Goal: Transaction & Acquisition: Purchase product/service

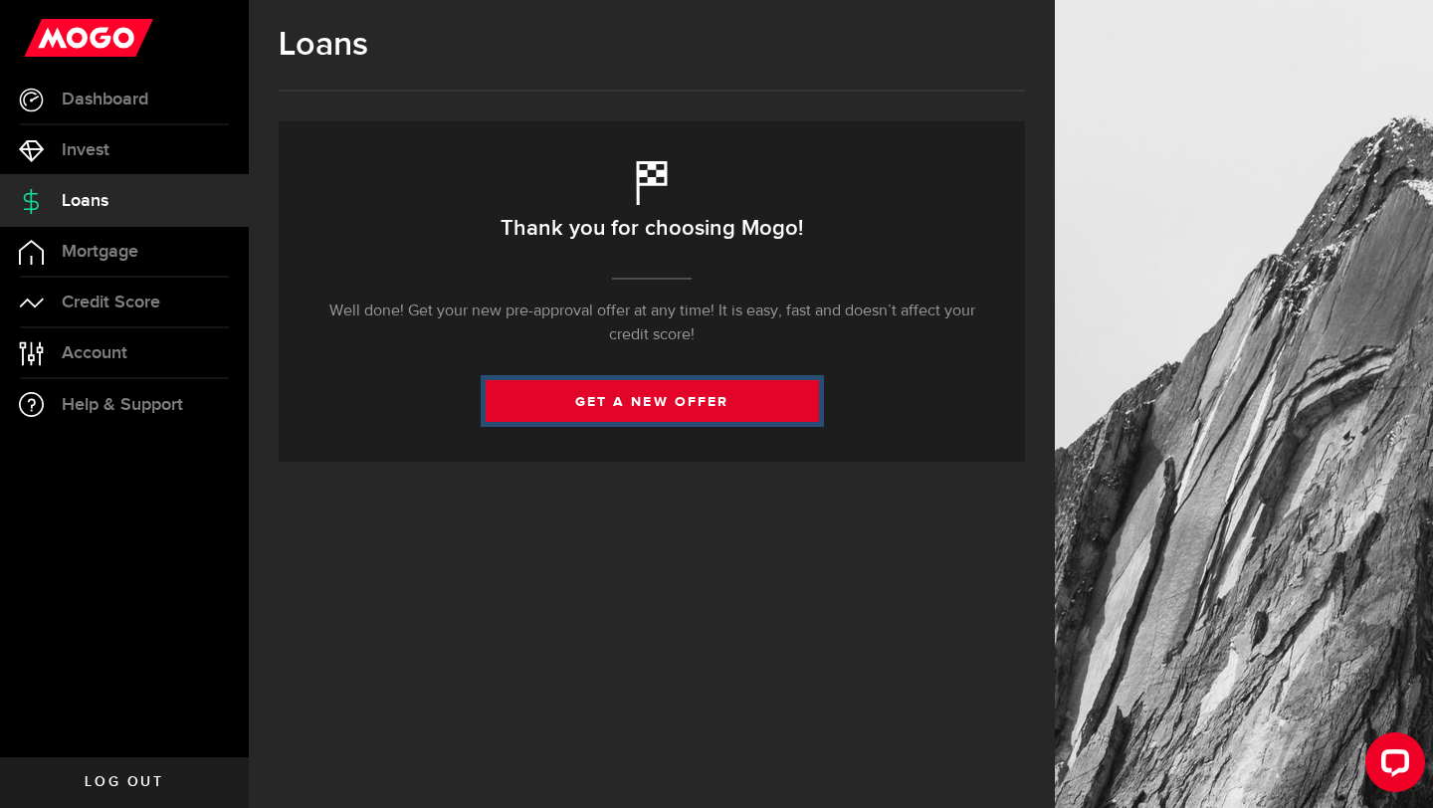
click at [652, 400] on link "get a new offer" at bounding box center [652, 401] width 333 height 42
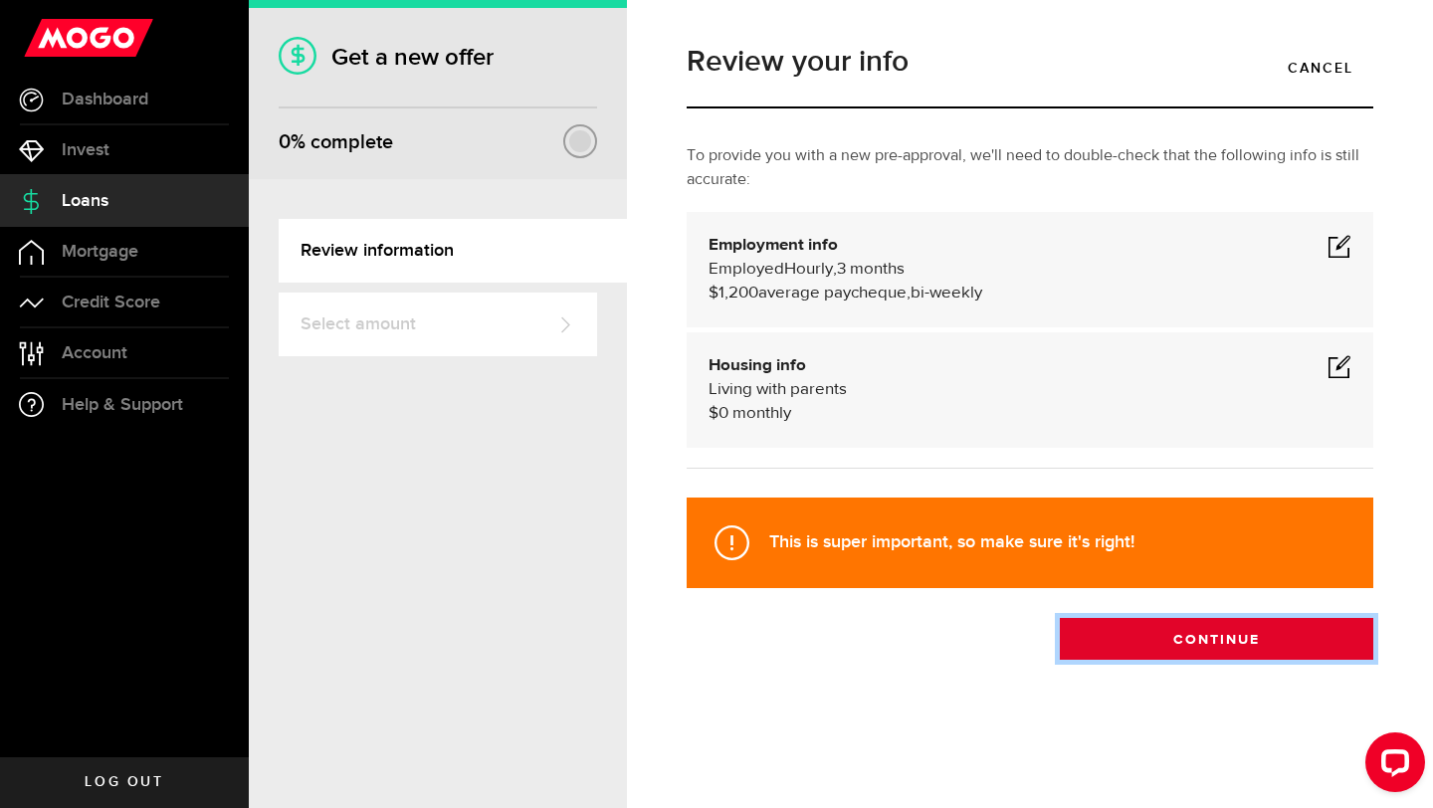
click at [1181, 638] on button "Continue" at bounding box center [1216, 639] width 313 height 42
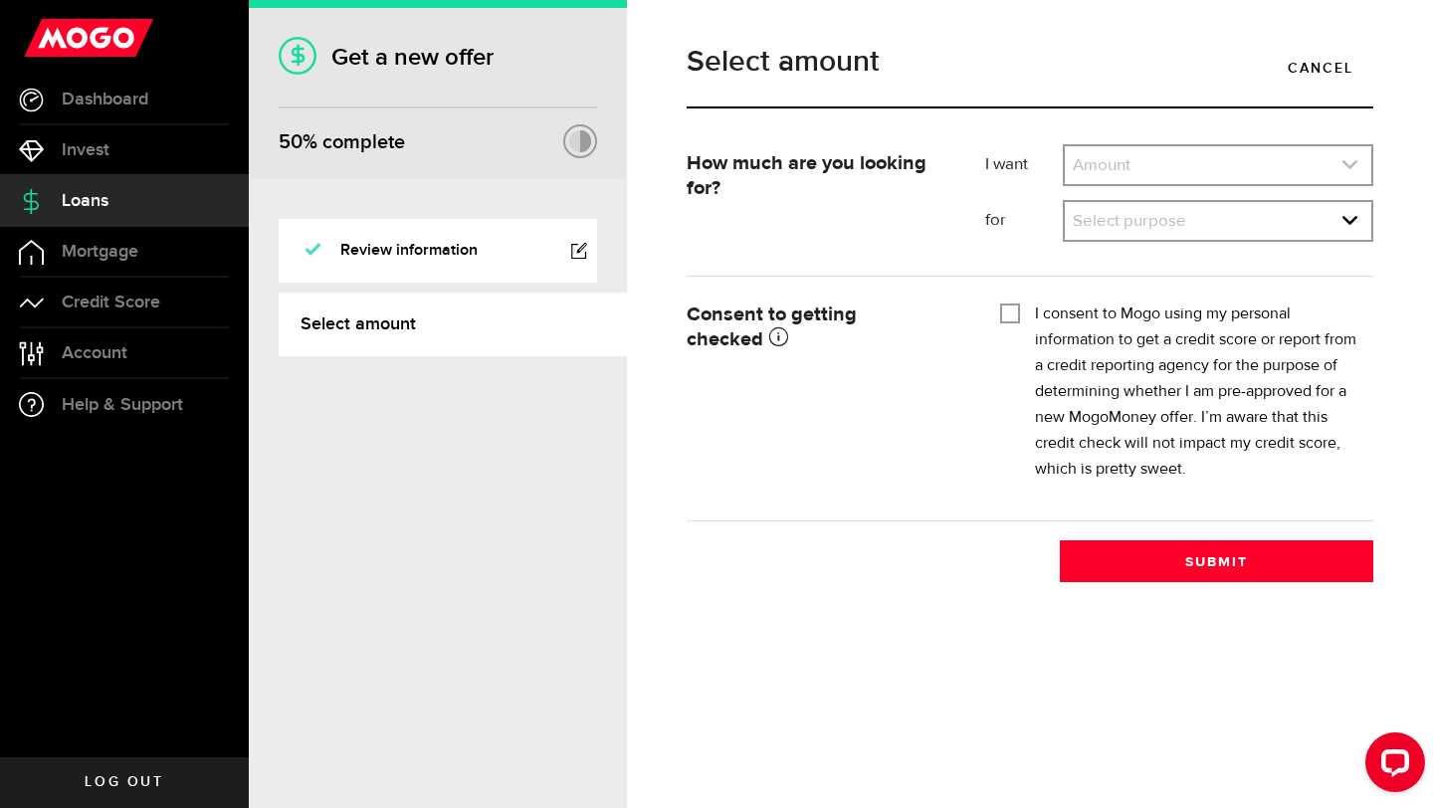
click at [1166, 175] on link "expand select" at bounding box center [1218, 165] width 306 height 38
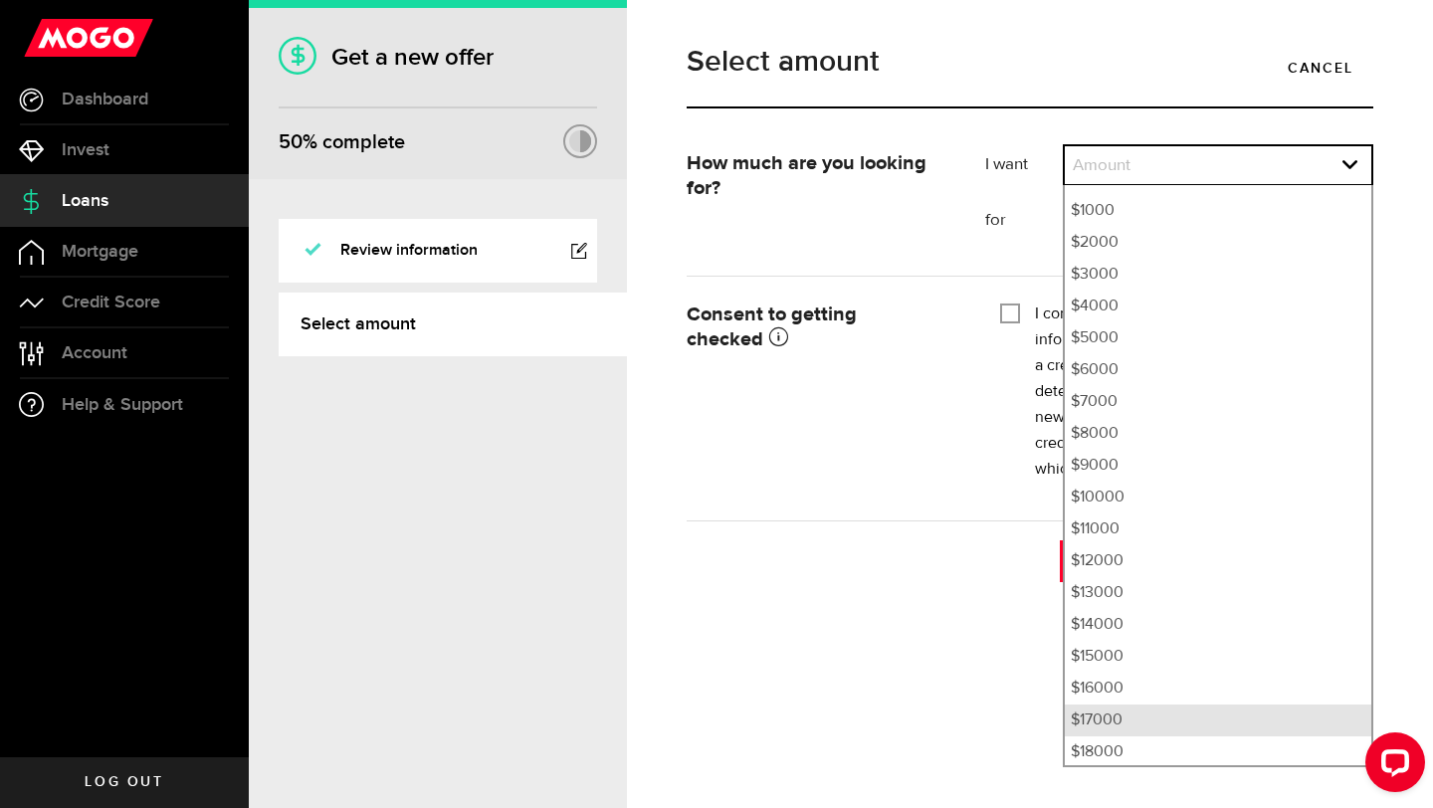
scroll to position [58, 0]
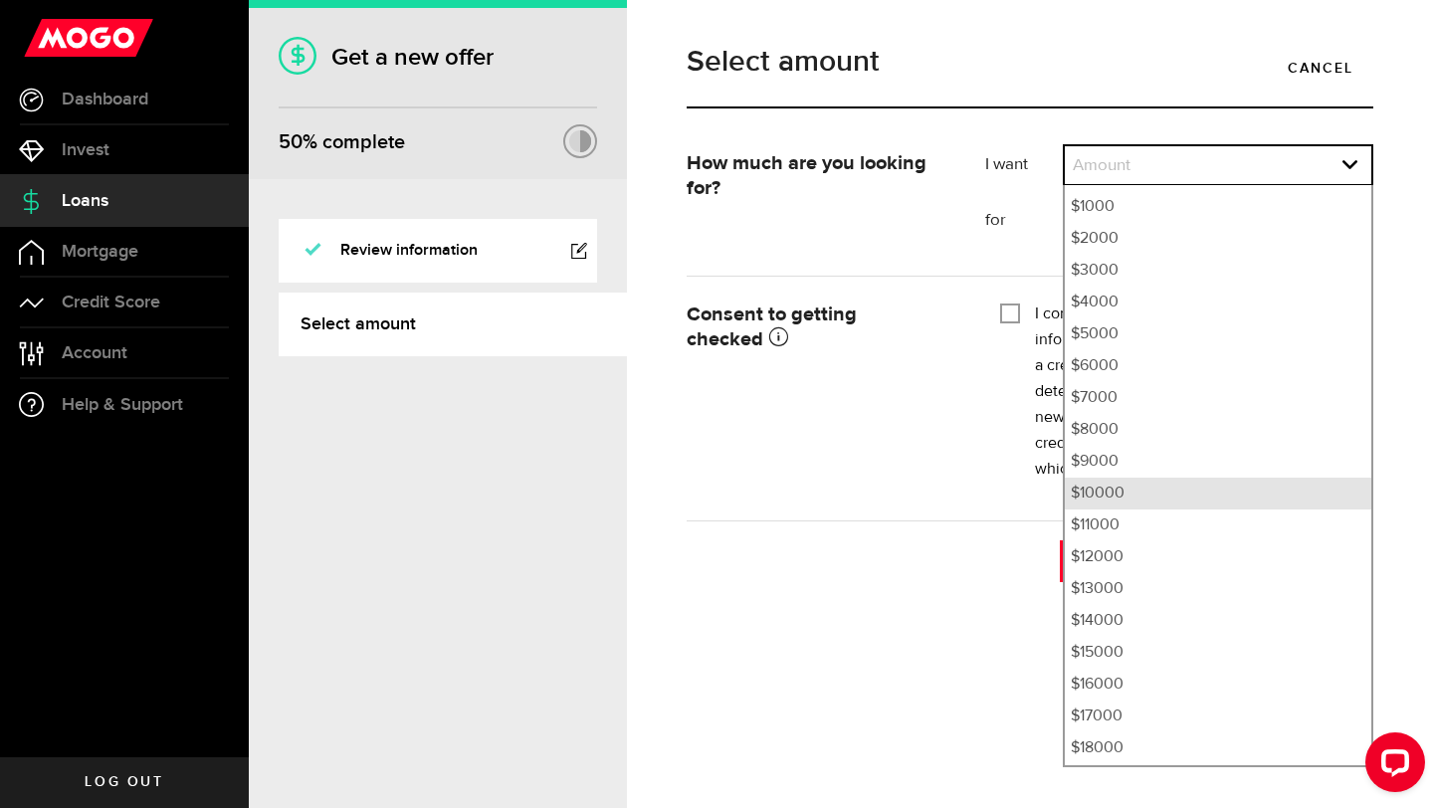
click at [1134, 497] on li "$10000" at bounding box center [1218, 494] width 306 height 32
select select "10000"
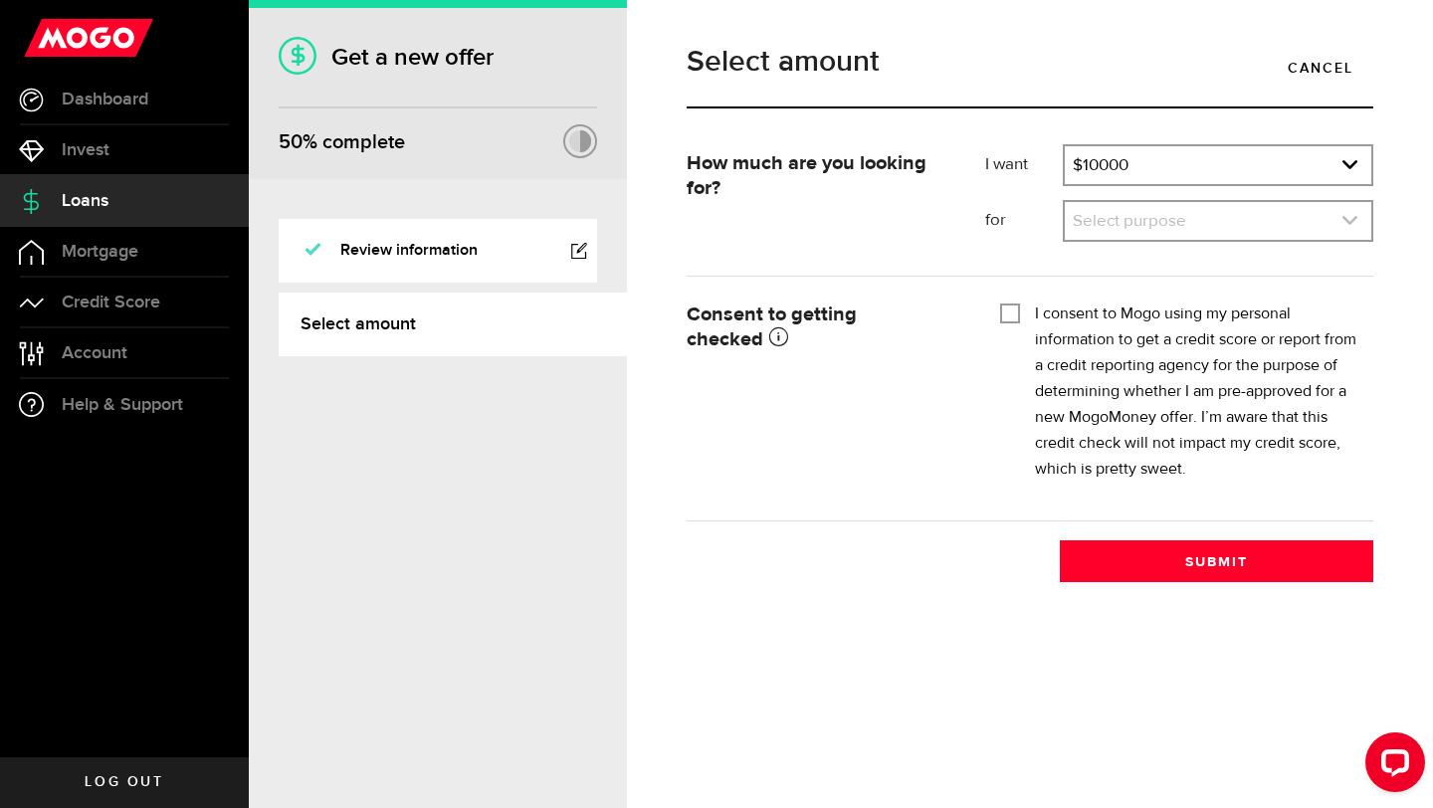
click at [1179, 209] on link "expand select" at bounding box center [1218, 221] width 306 height 38
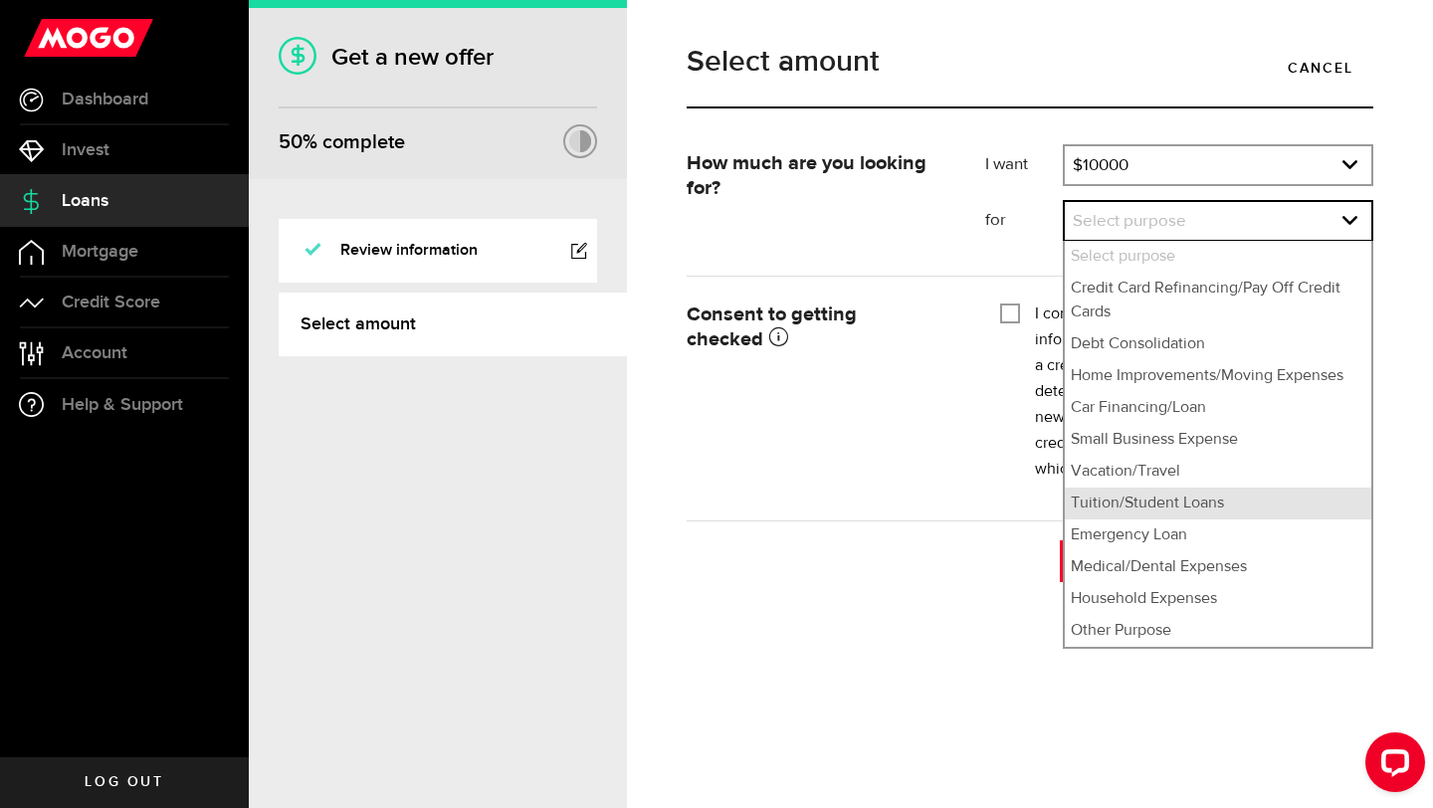
click at [1203, 492] on li "Tuition/Student Loans" at bounding box center [1218, 504] width 306 height 32
select select "Tuition/Student Loans"
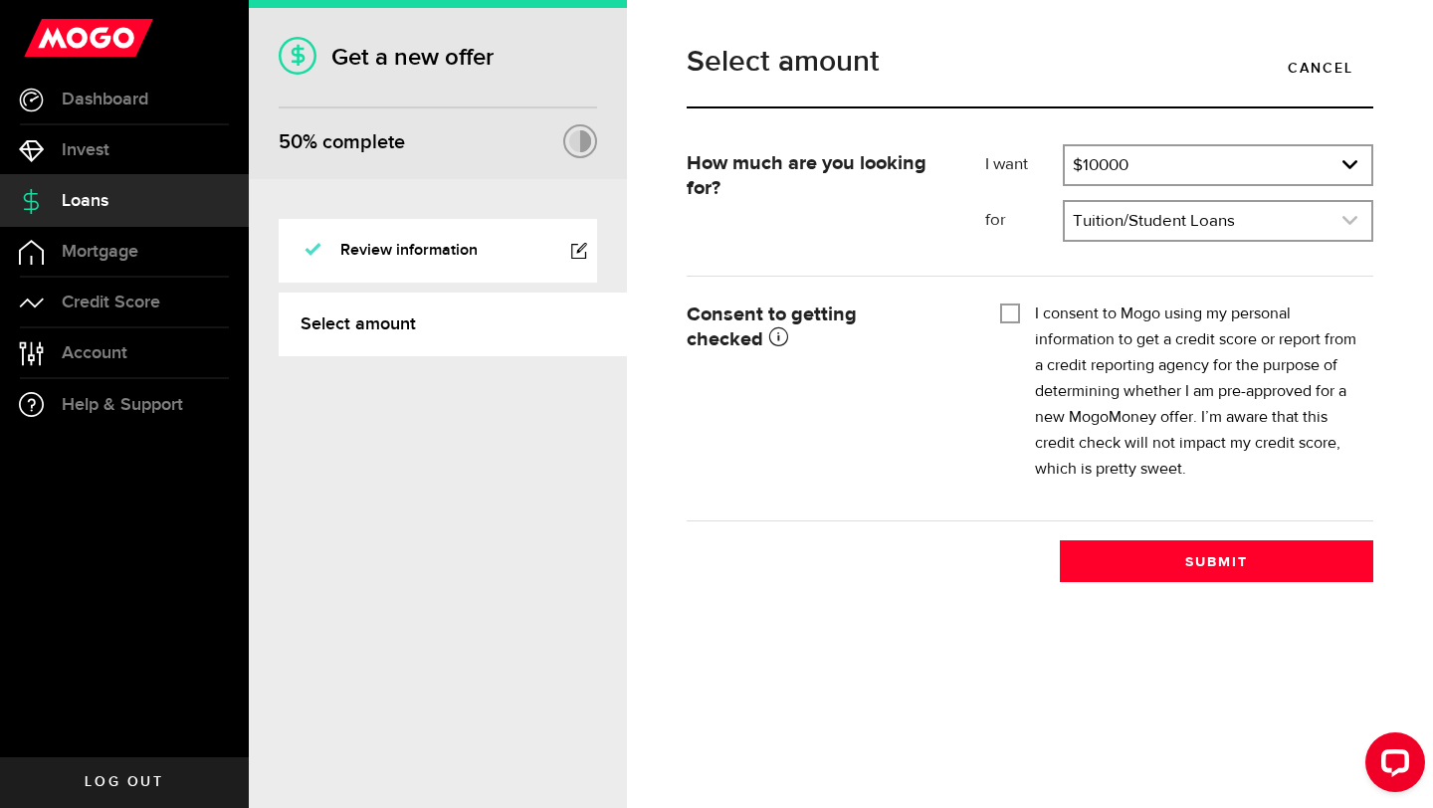
click at [1216, 214] on link "expand select" at bounding box center [1218, 221] width 306 height 38
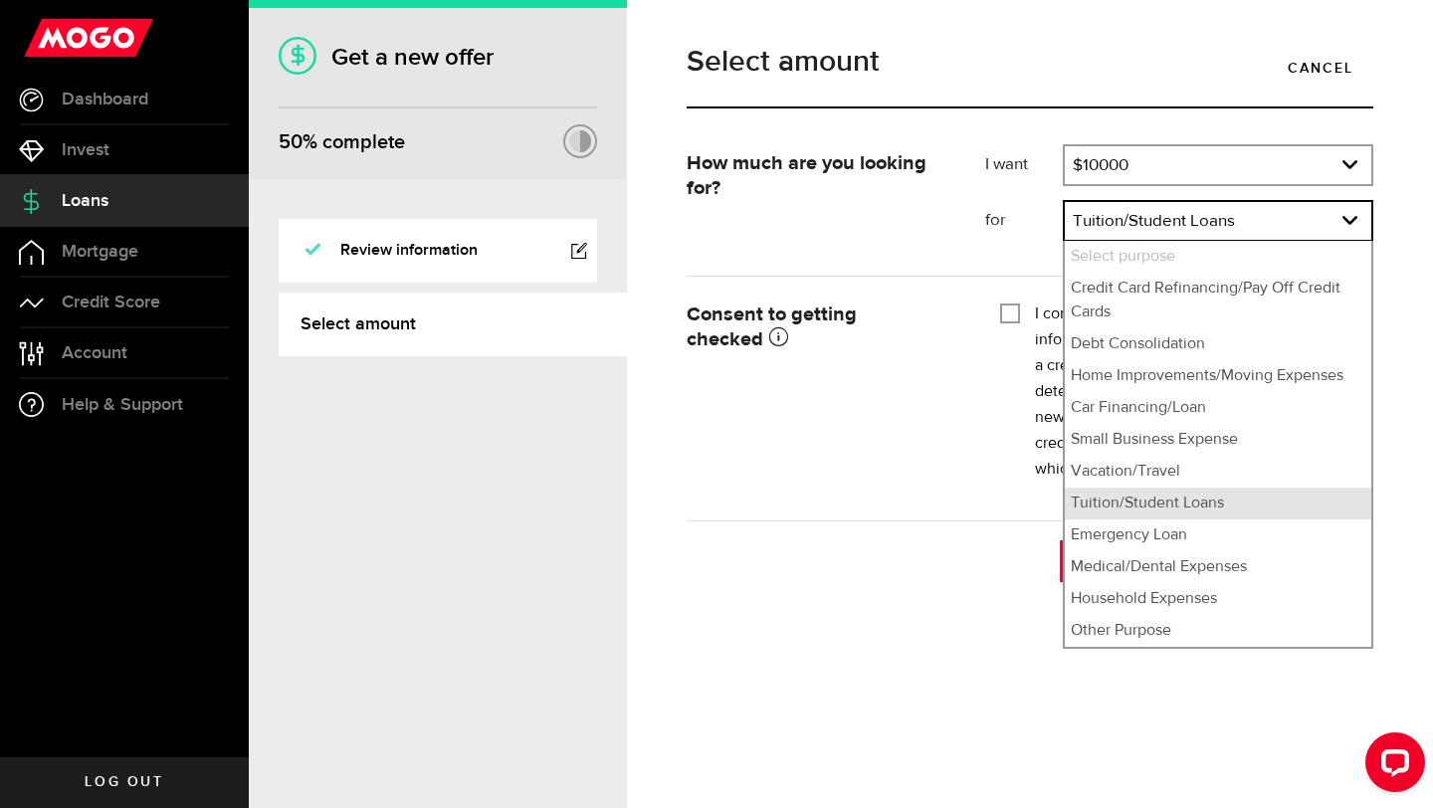
click at [1218, 503] on li "Tuition/Student Loans" at bounding box center [1218, 504] width 306 height 32
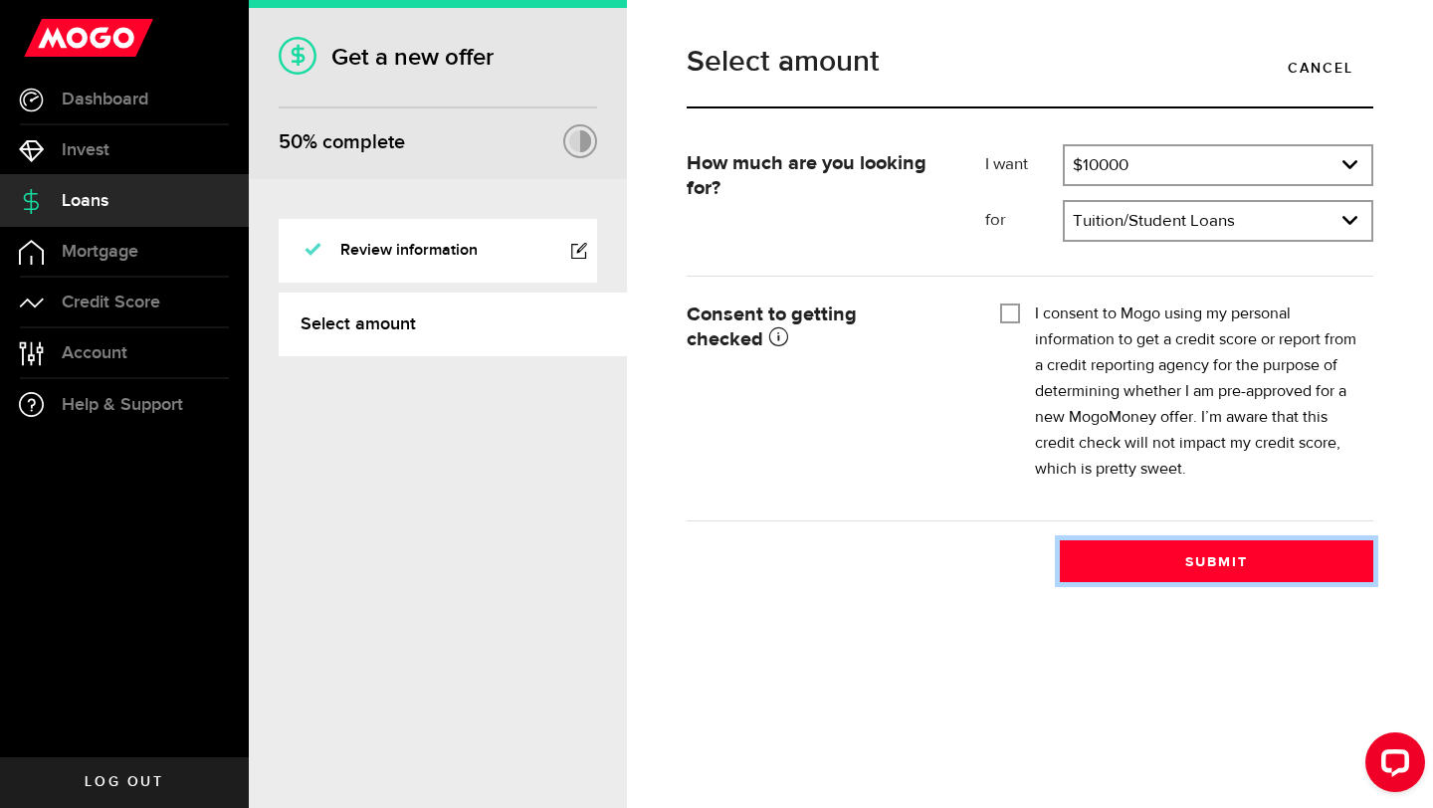
drag, startPoint x: 1220, startPoint y: 550, endPoint x: 1235, endPoint y: 444, distance: 107.5
click at [1235, 444] on form "How much are you looking for? I want Amount How much credit would you like? $10…" at bounding box center [1030, 332] width 687 height 377
click at [1098, 559] on button "Submit" at bounding box center [1216, 561] width 313 height 42
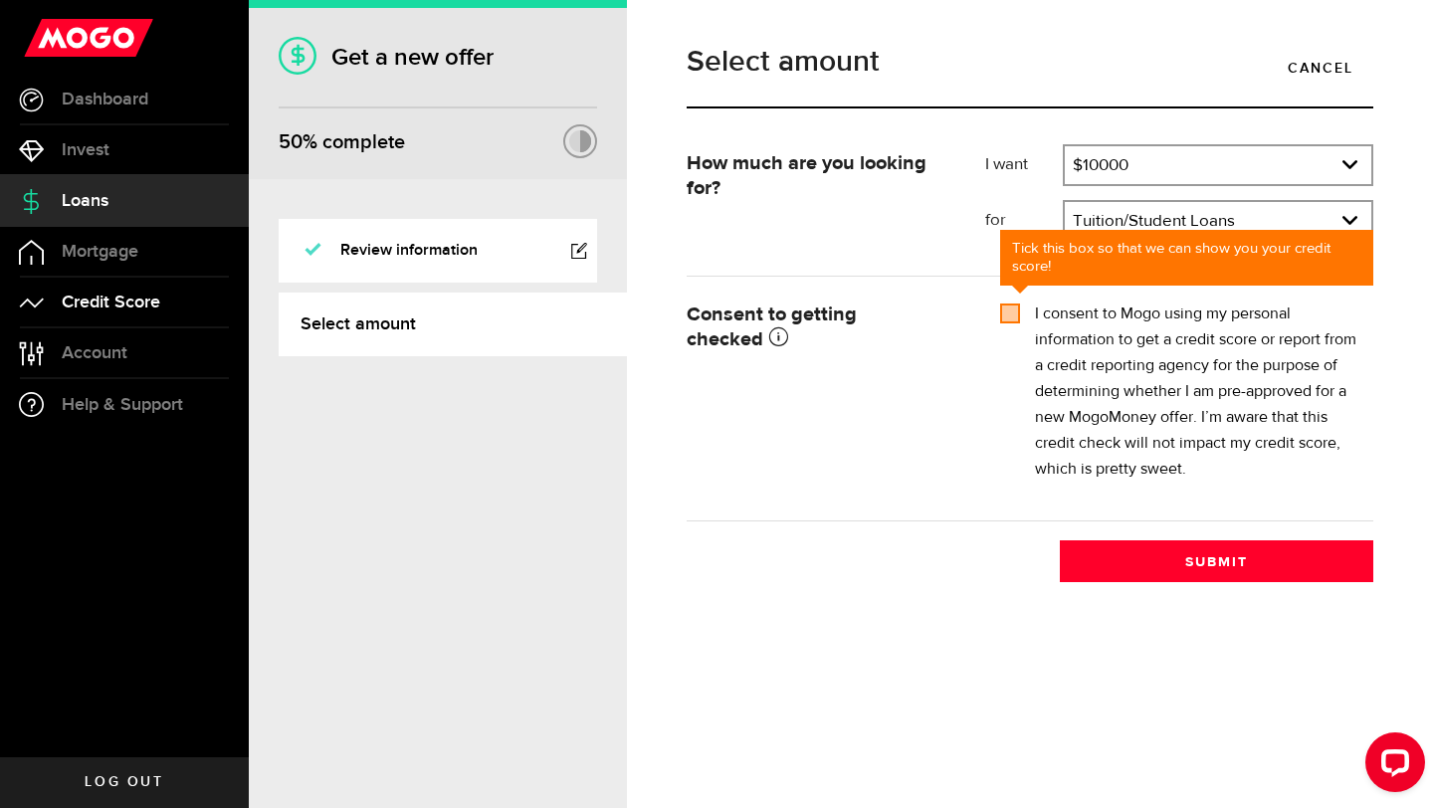
click at [130, 294] on span "Credit Score" at bounding box center [111, 303] width 99 height 18
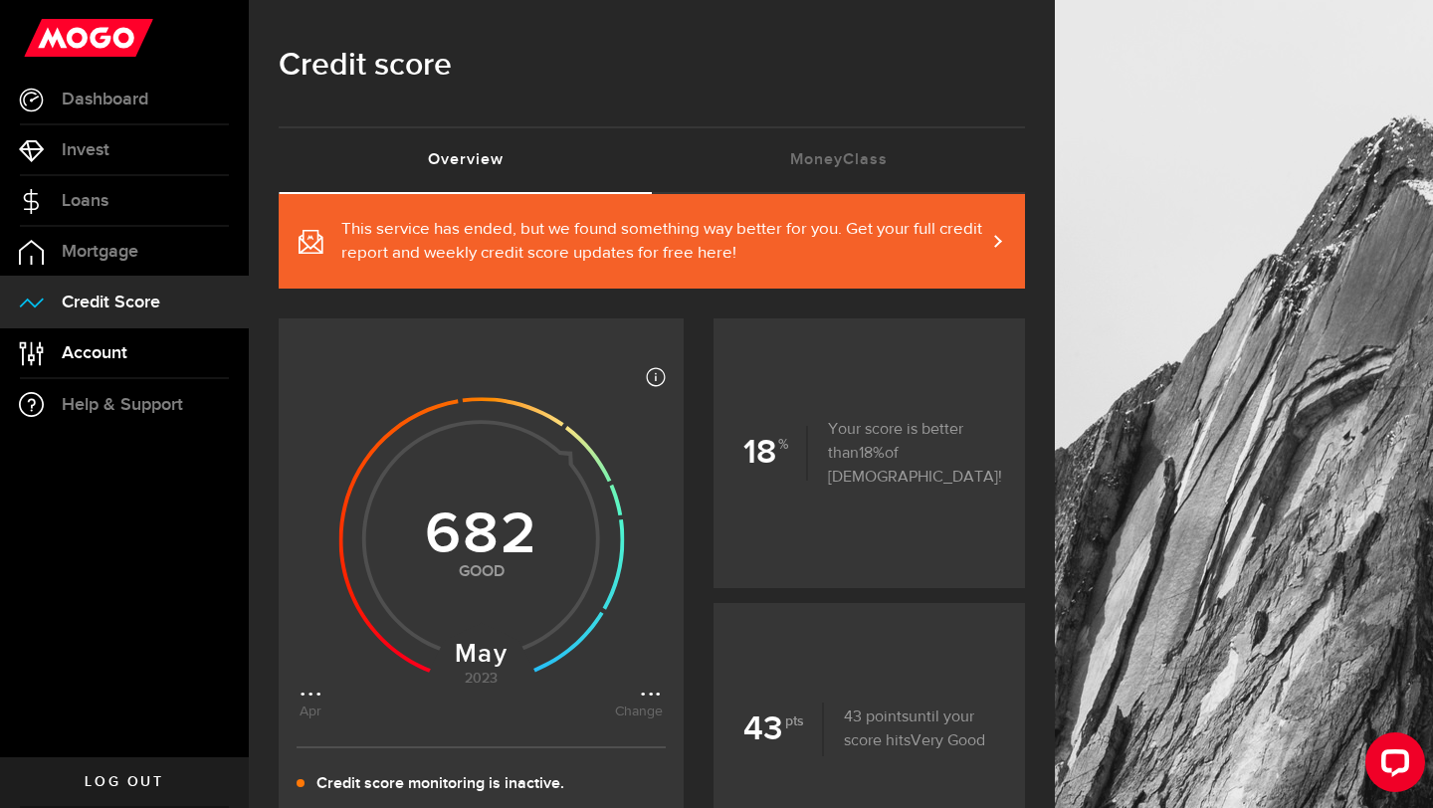
click at [136, 340] on link "Account Compte" at bounding box center [124, 353] width 249 height 50
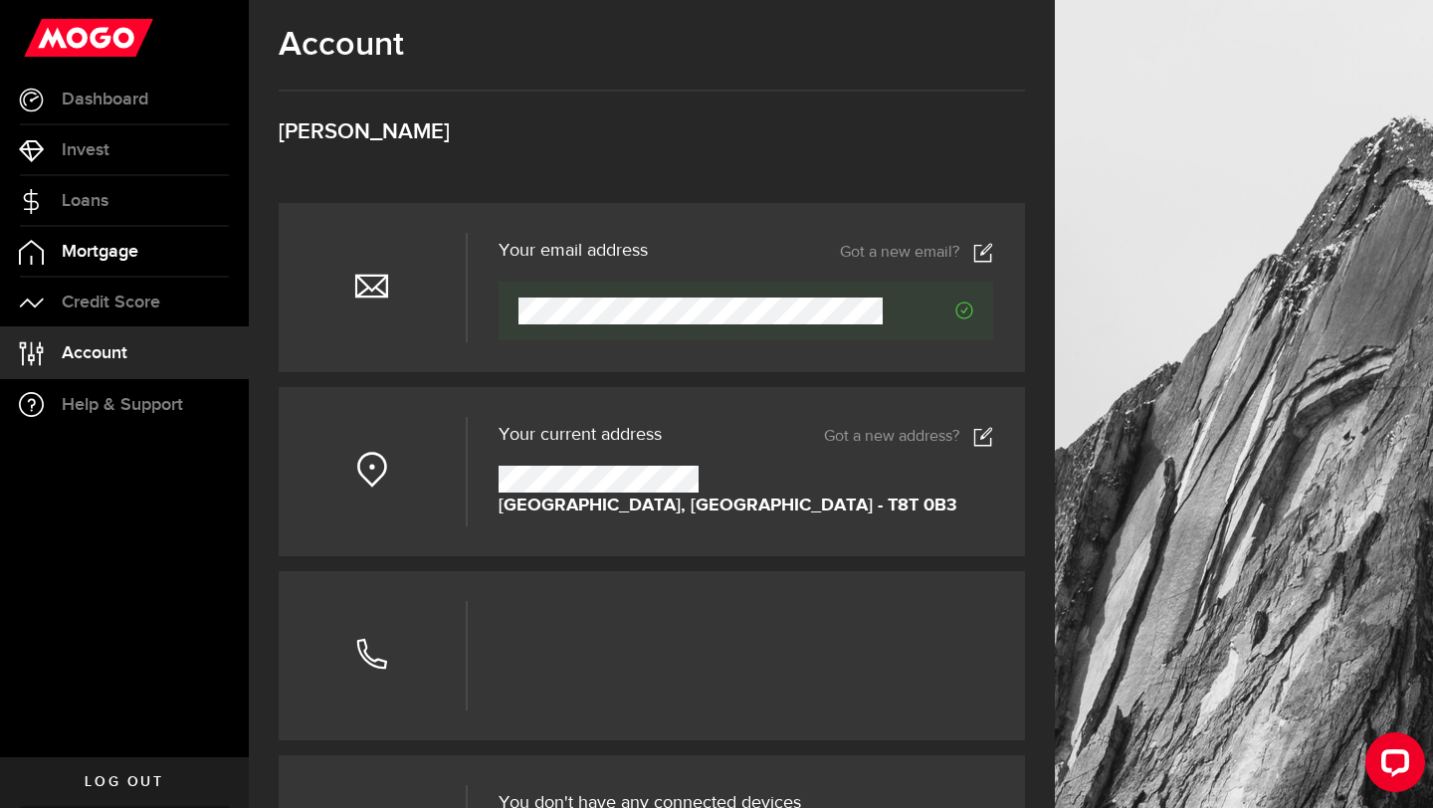
click at [159, 256] on link "Mortgage" at bounding box center [124, 252] width 249 height 50
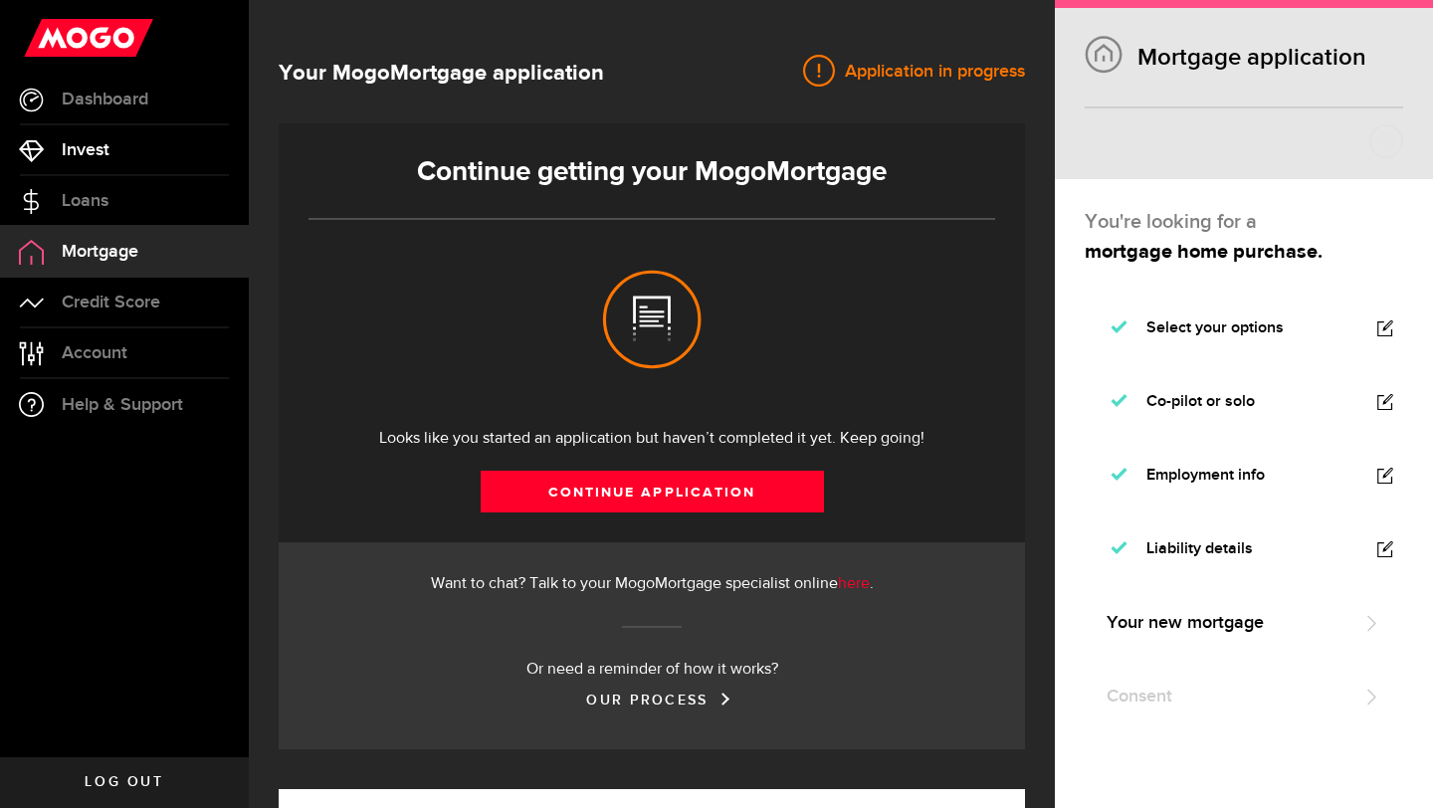
select select "3knYdhfXw4iYoq2m0WGQES"
click at [83, 192] on span "Loans" at bounding box center [85, 201] width 47 height 18
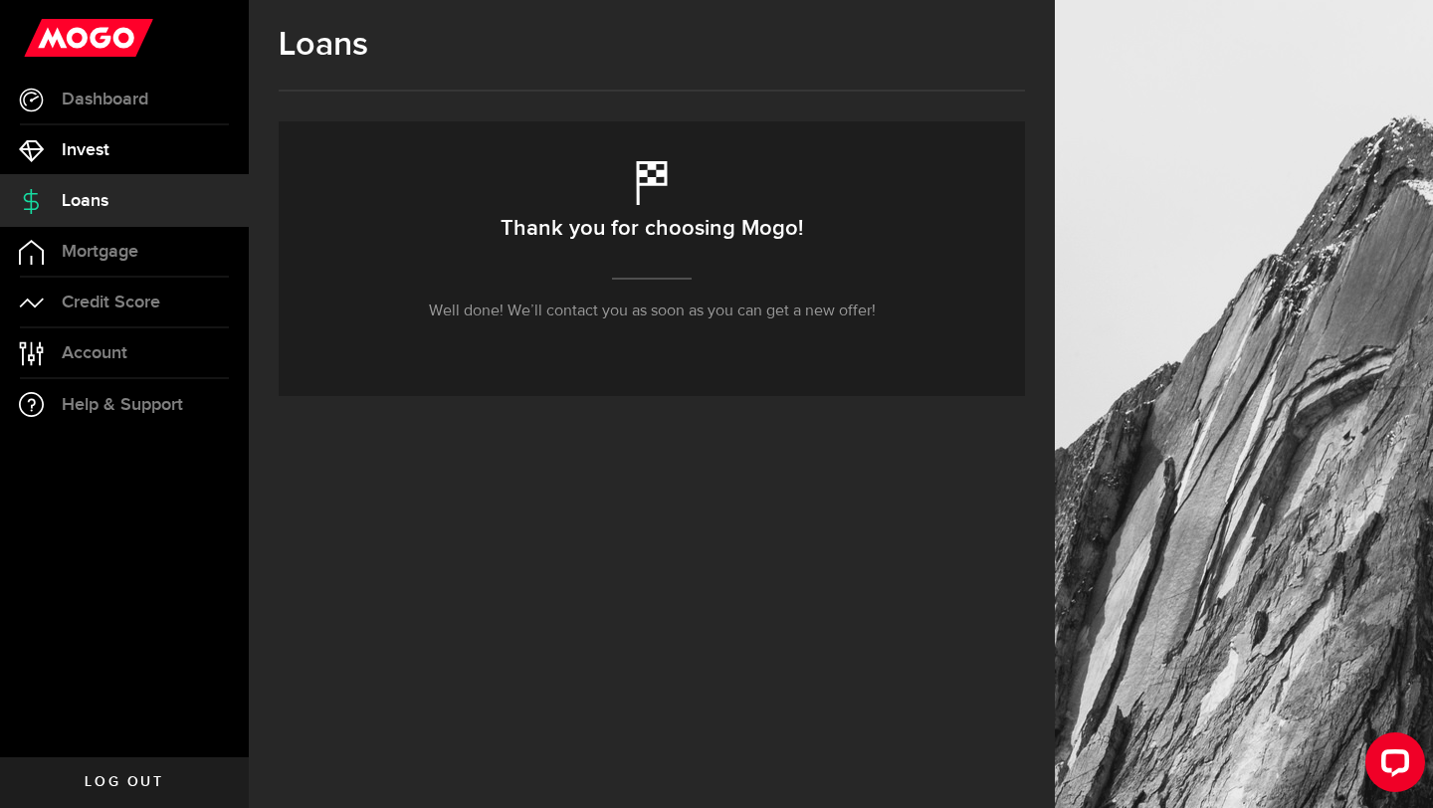
click at [97, 150] on span "Invest" at bounding box center [86, 150] width 48 height 18
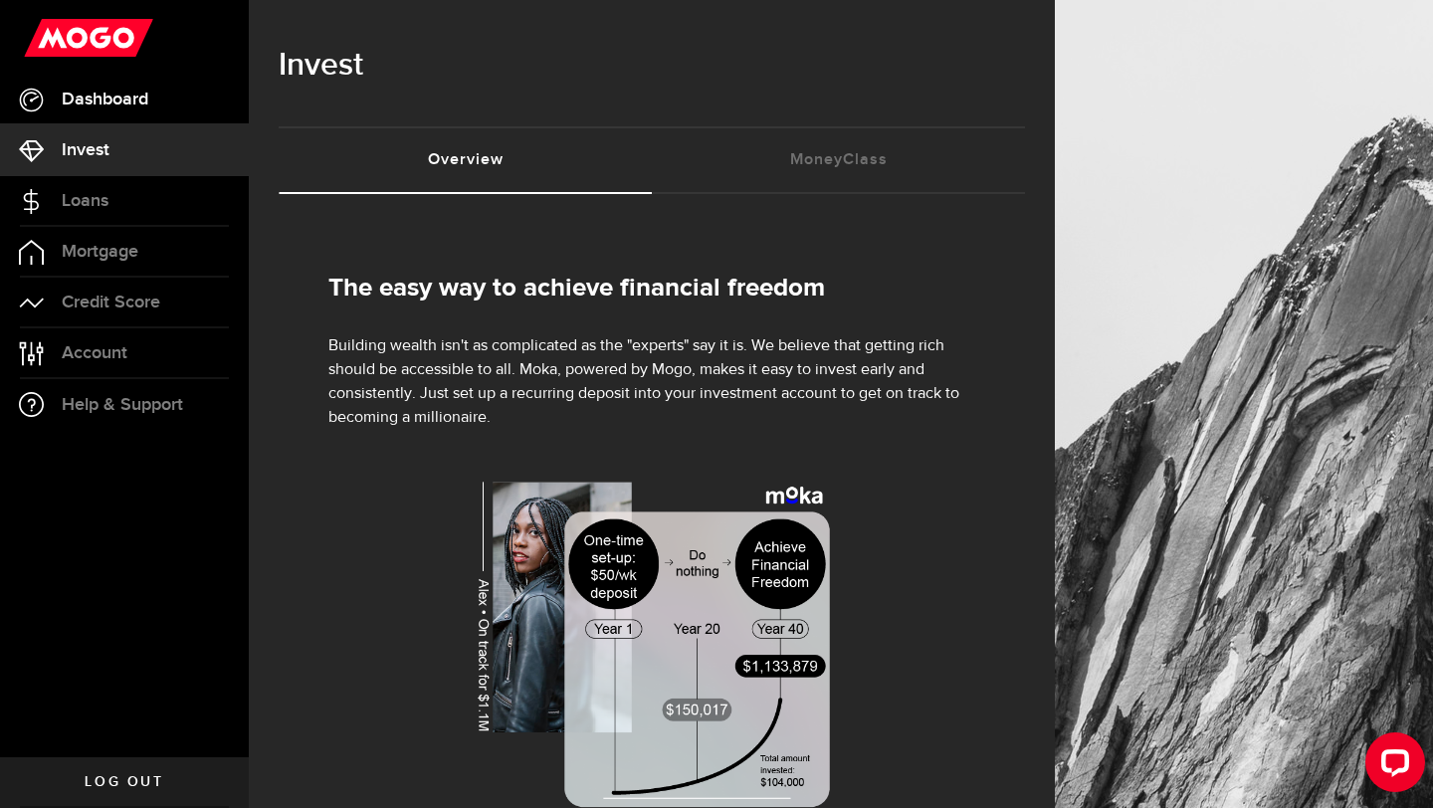
click at [128, 91] on span "Dashboard" at bounding box center [105, 100] width 87 height 18
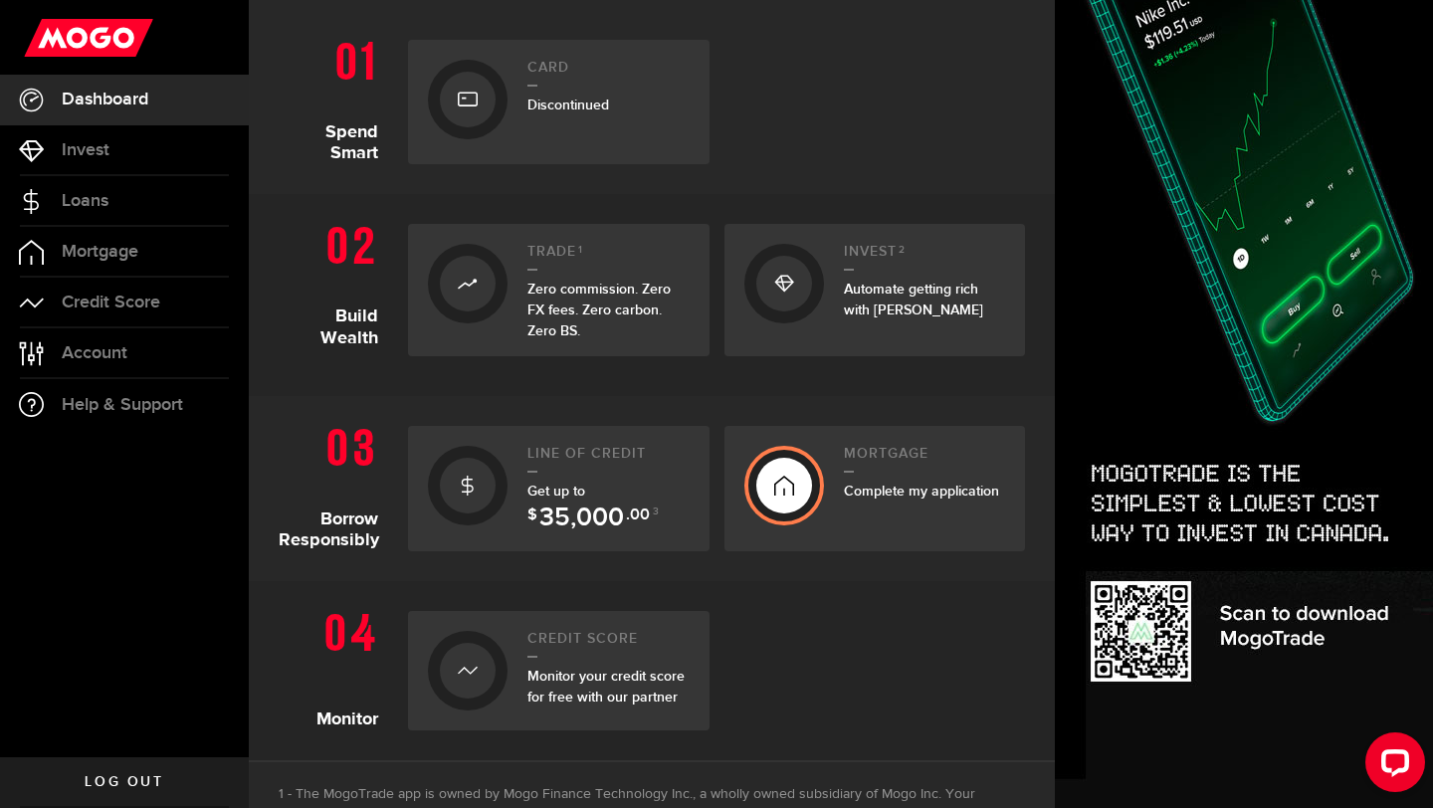
scroll to position [458, 0]
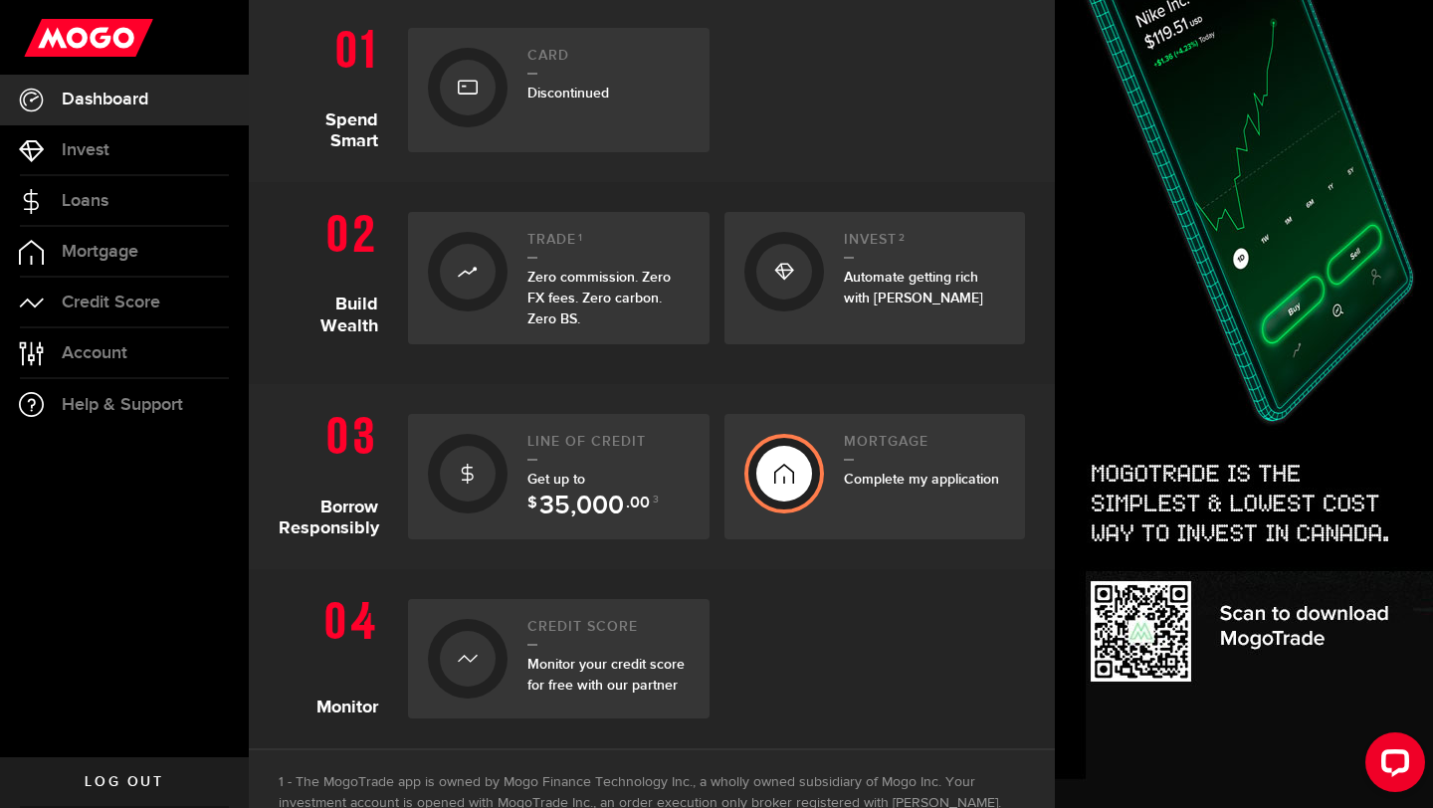
click at [601, 69] on h2 "Card" at bounding box center [608, 61] width 162 height 27
click at [480, 90] on div at bounding box center [468, 88] width 56 height 56
click at [523, 65] on link "Card Discontinued" at bounding box center [558, 90] width 301 height 124
click at [147, 95] on span "Dashboard" at bounding box center [105, 100] width 87 height 18
click at [118, 354] on span "Account" at bounding box center [95, 353] width 66 height 18
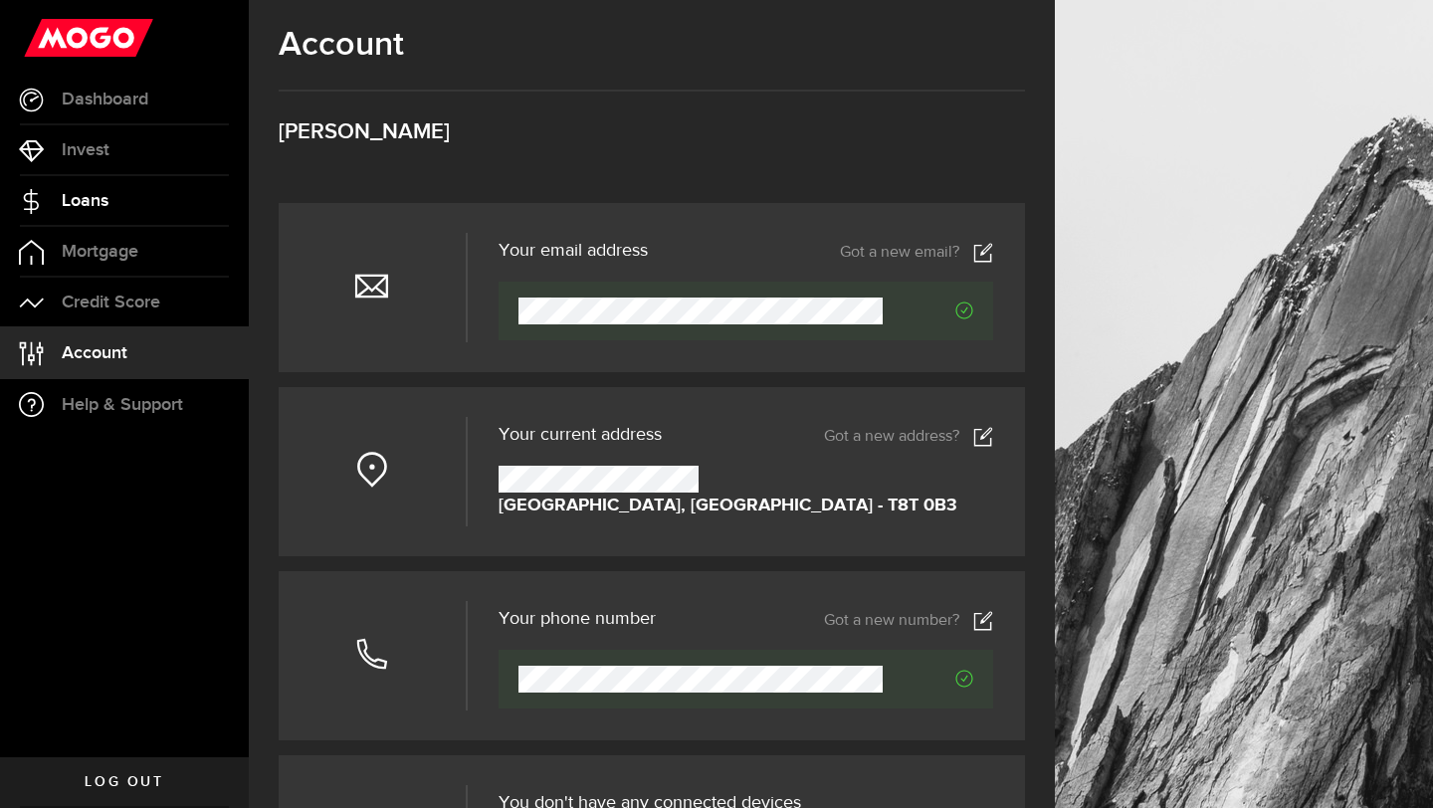
click at [117, 195] on link "Loans" at bounding box center [124, 201] width 249 height 50
